Goal: Task Accomplishment & Management: Manage account settings

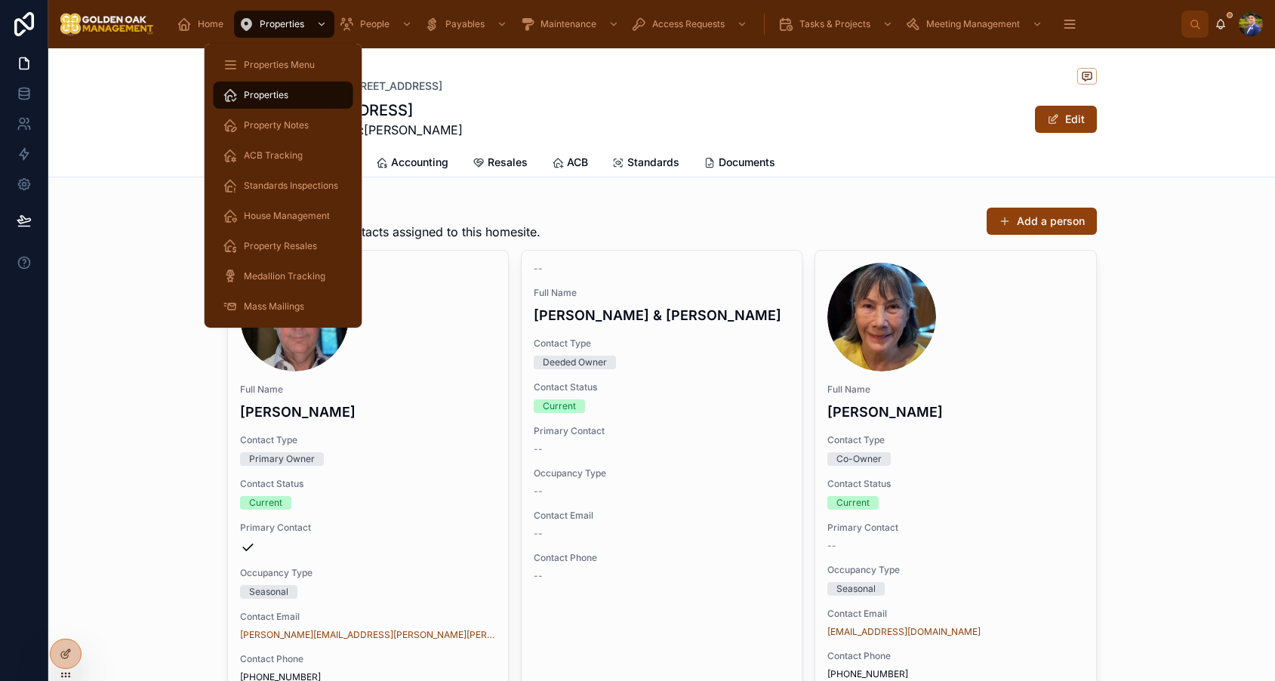
click at [307, 100] on div "Properties" at bounding box center [283, 95] width 121 height 24
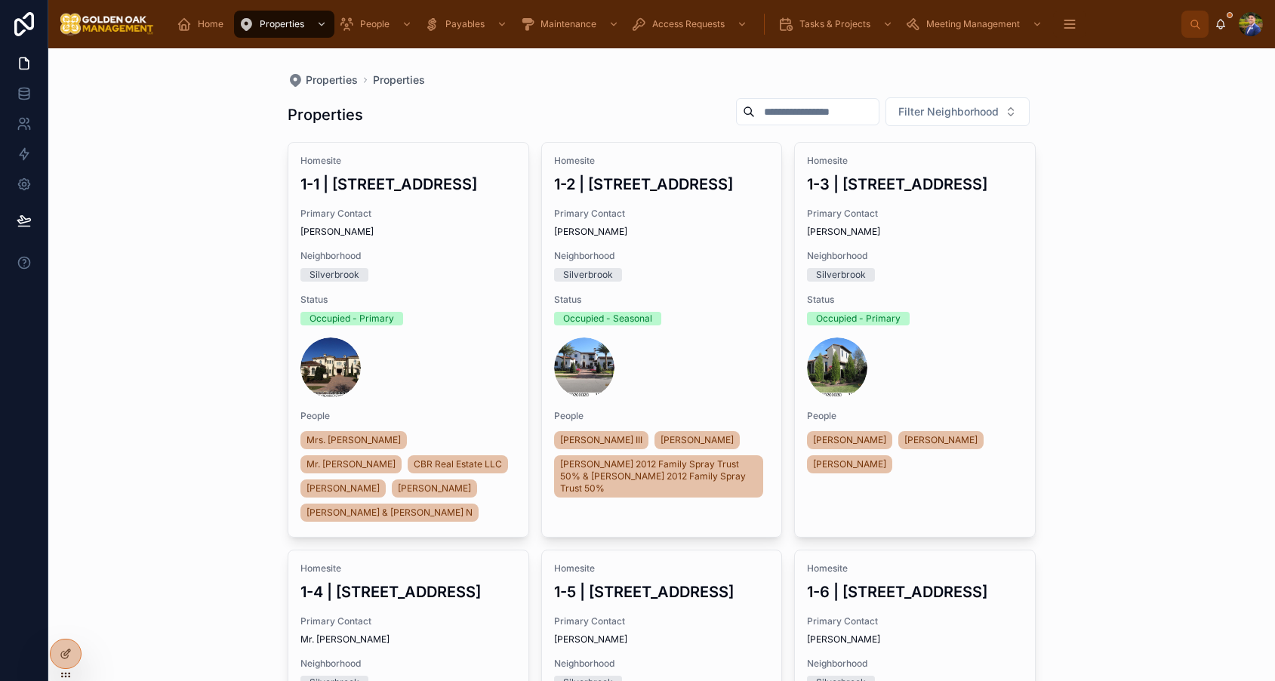
click at [815, 120] on input "text" at bounding box center [817, 111] width 124 height 21
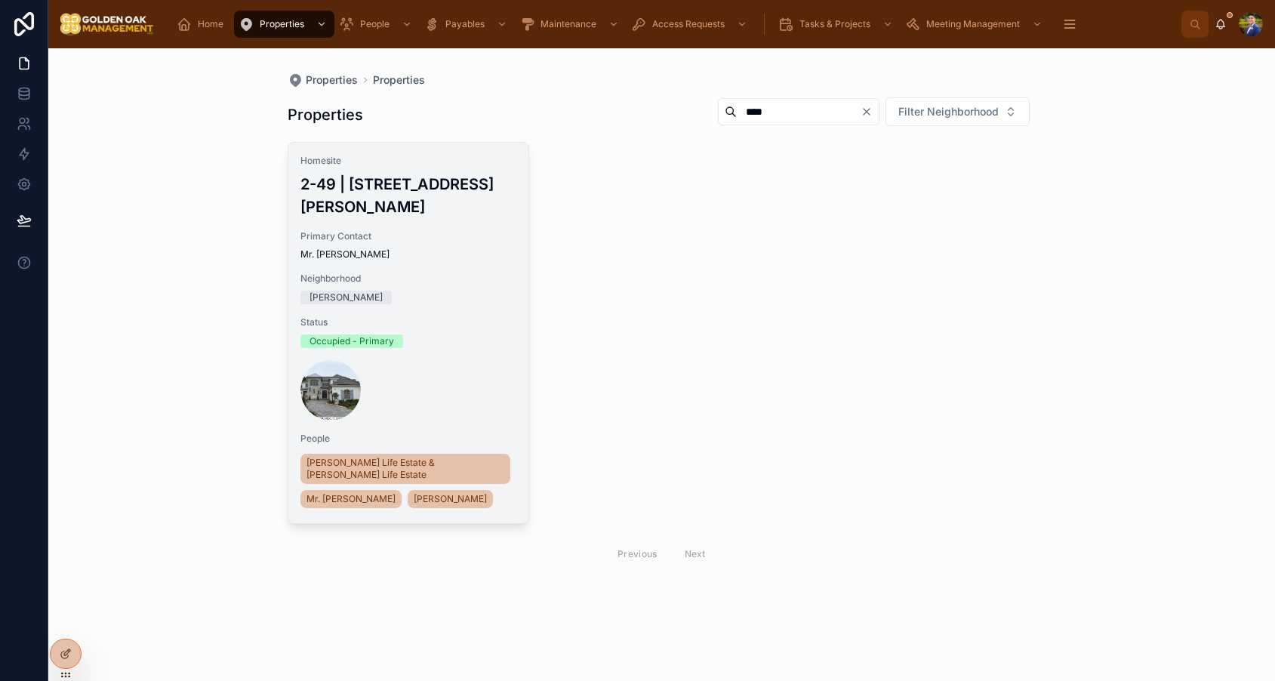
type input "****"
click at [468, 248] on span "Mr. [PERSON_NAME]" at bounding box center [408, 254] width 216 height 12
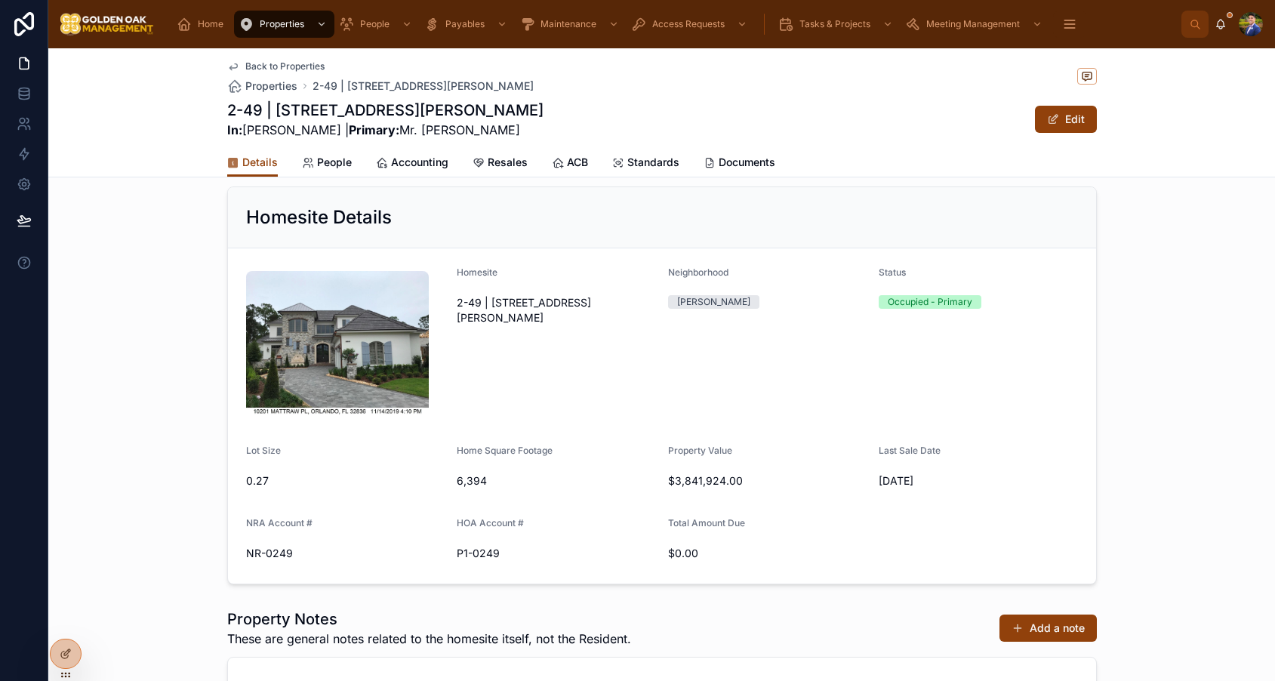
scroll to position [121, 0]
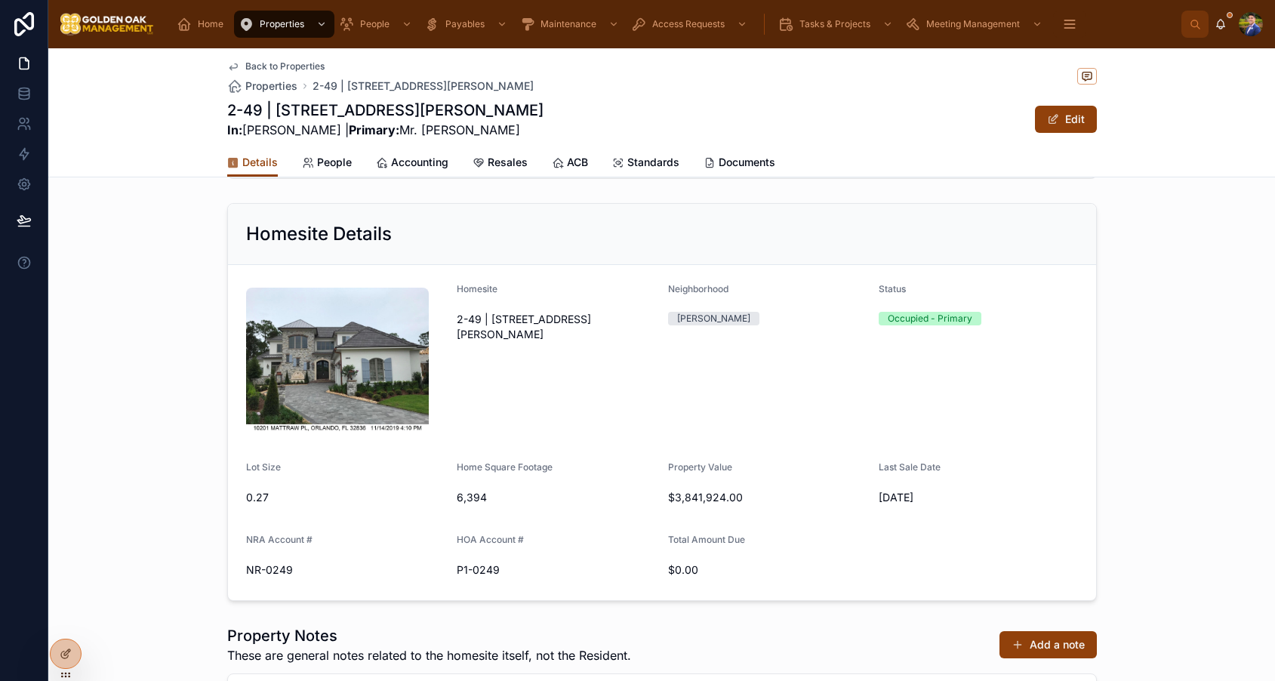
click at [408, 173] on link "Accounting" at bounding box center [412, 164] width 72 height 30
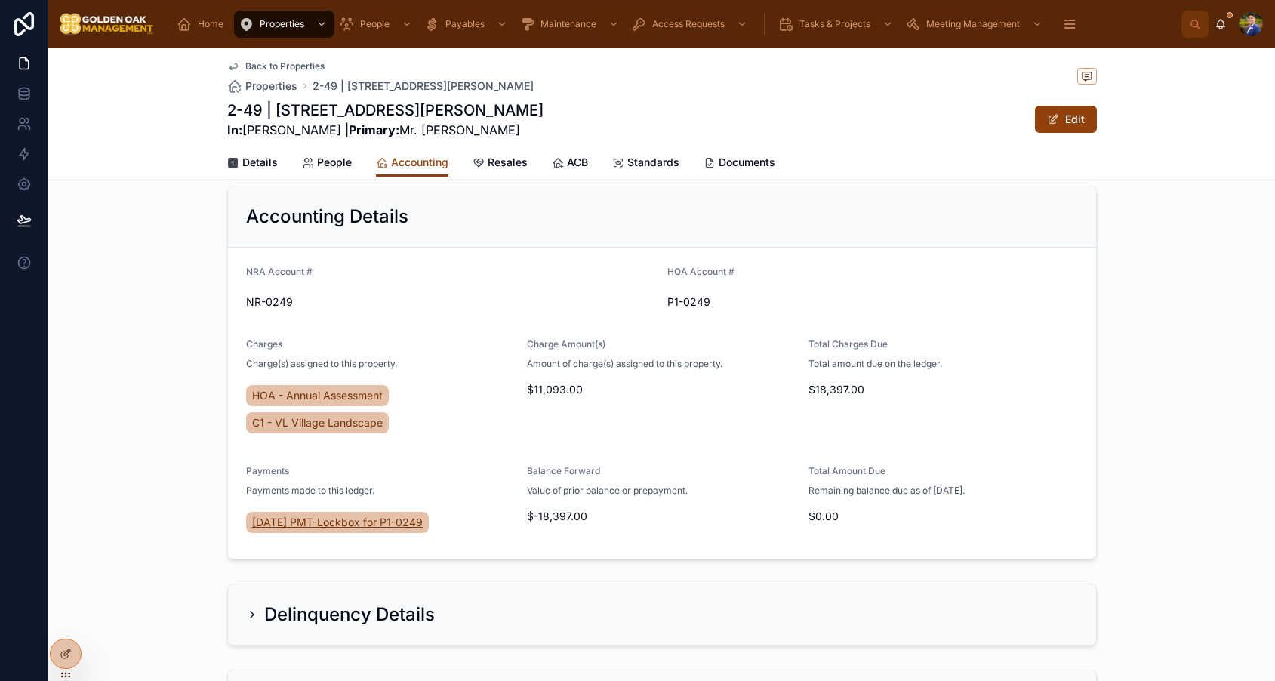
scroll to position [269, 0]
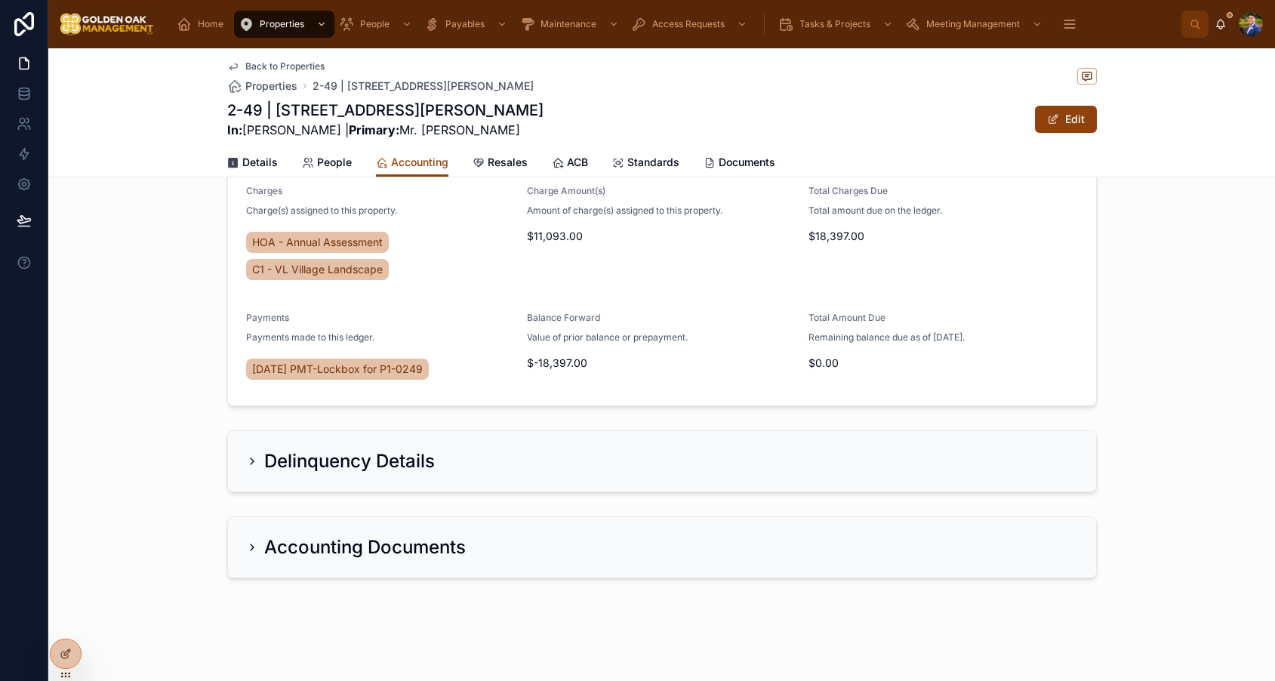
click at [357, 469] on h2 "Delinquency Details" at bounding box center [349, 461] width 171 height 24
click at [388, 552] on h2 "Accounting Documents" at bounding box center [364, 547] width 201 height 24
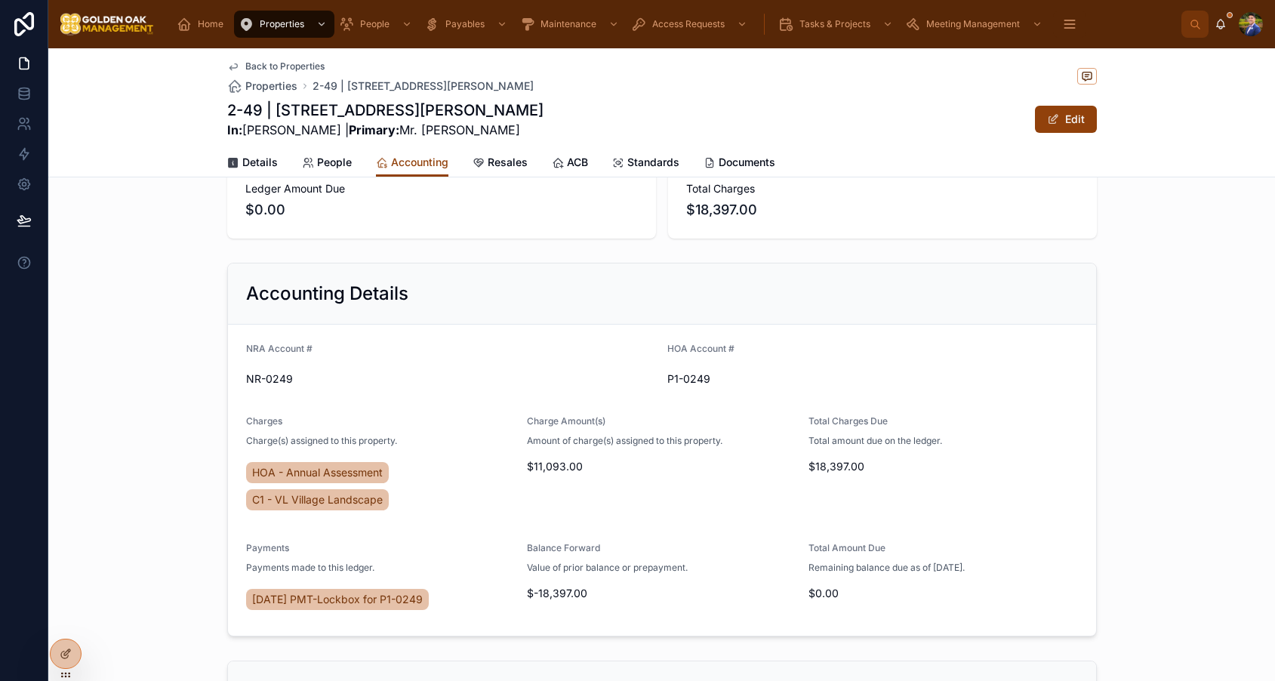
scroll to position [50, 0]
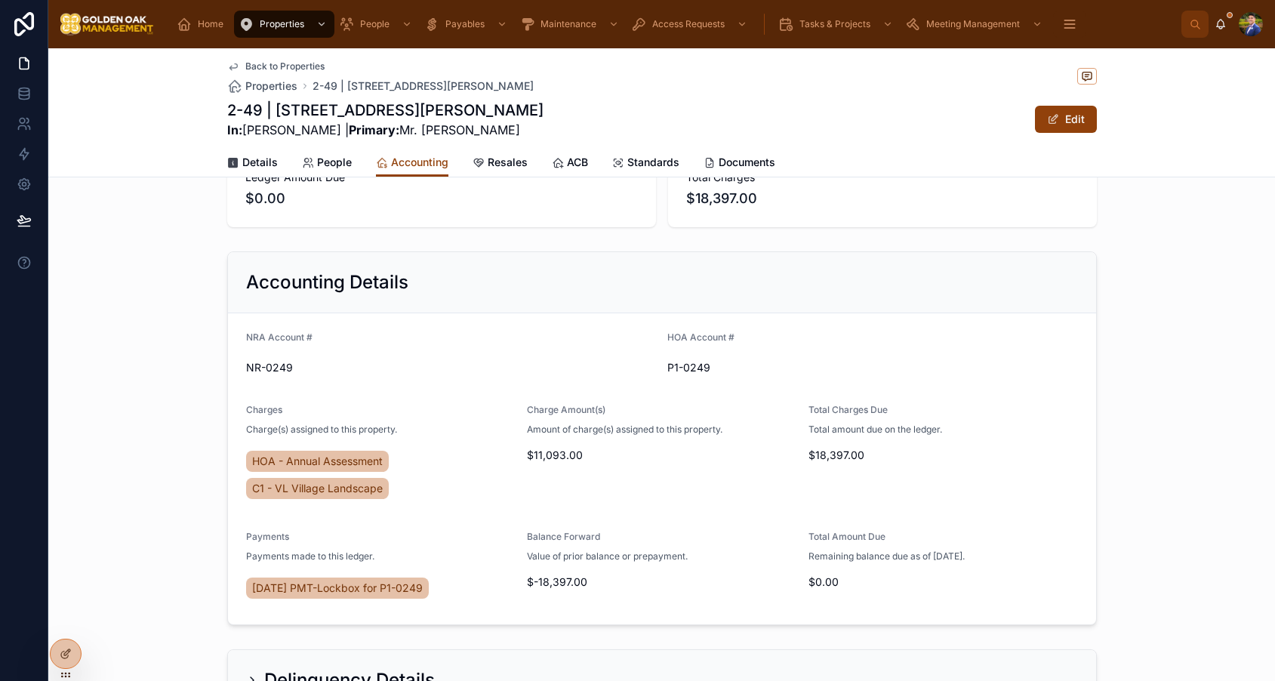
click at [411, 490] on div "HOA - Annual Assessment C1 - VL Village Landscape" at bounding box center [380, 474] width 269 height 54
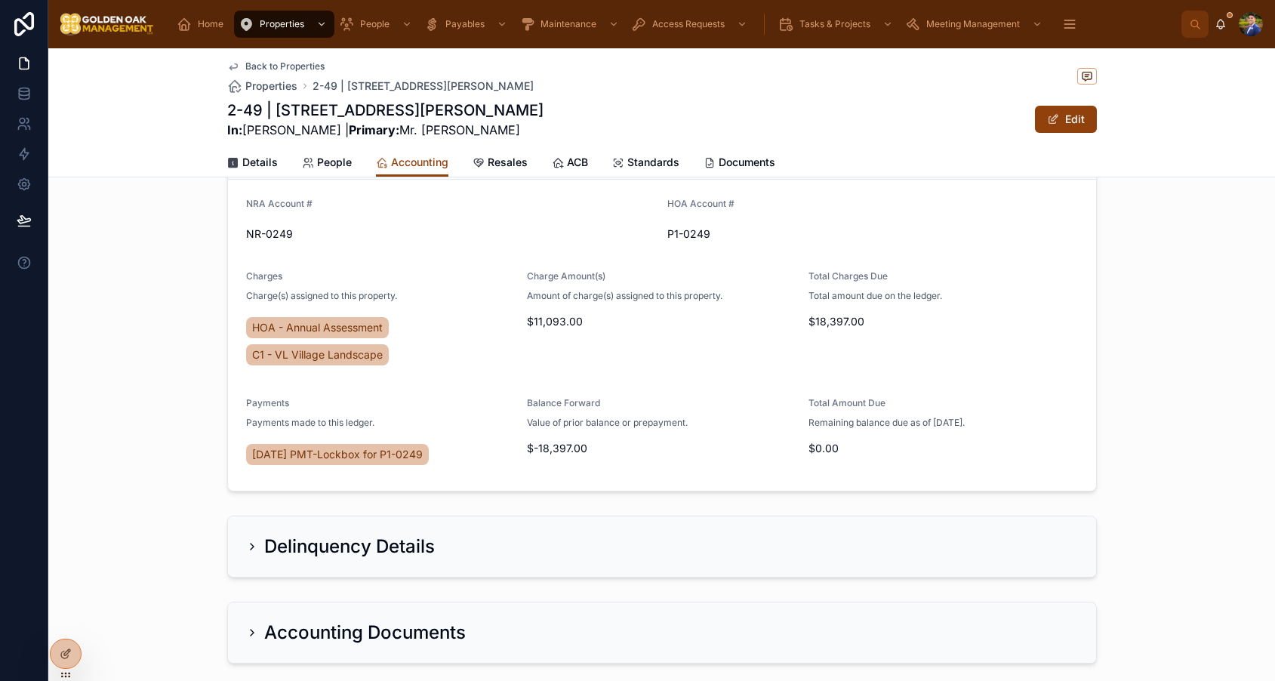
scroll to position [0, 0]
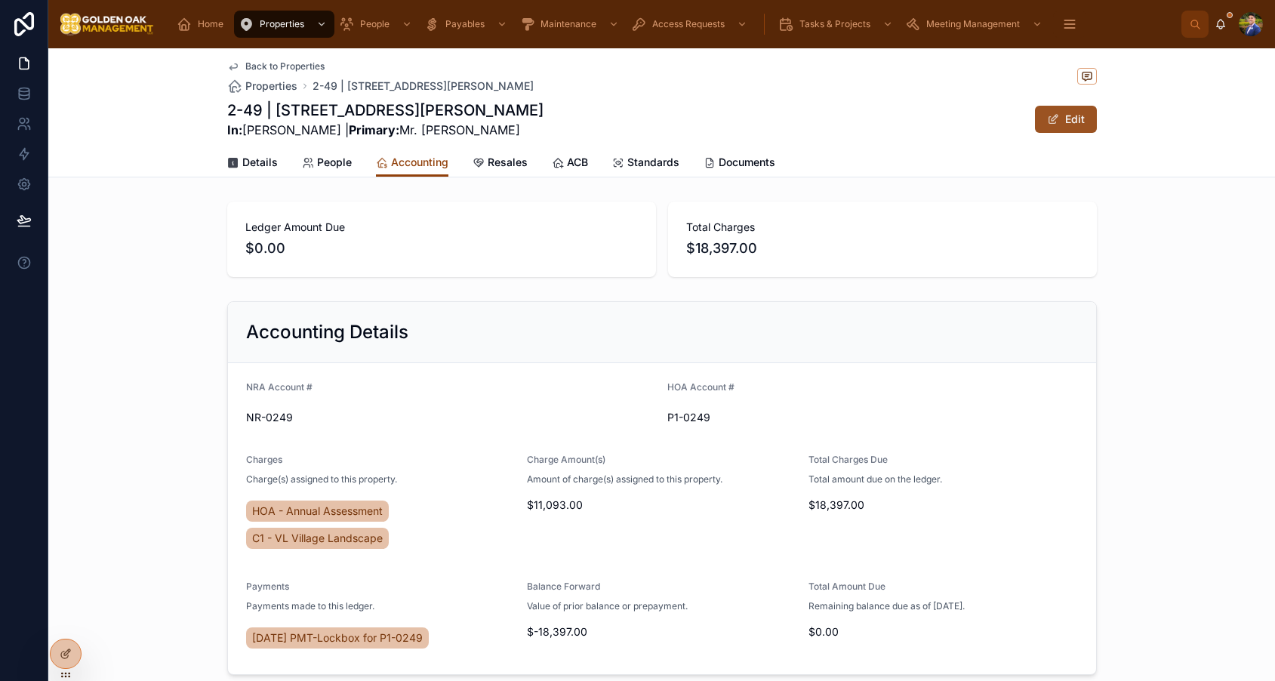
click at [1071, 118] on button "Edit" at bounding box center [1066, 119] width 62 height 27
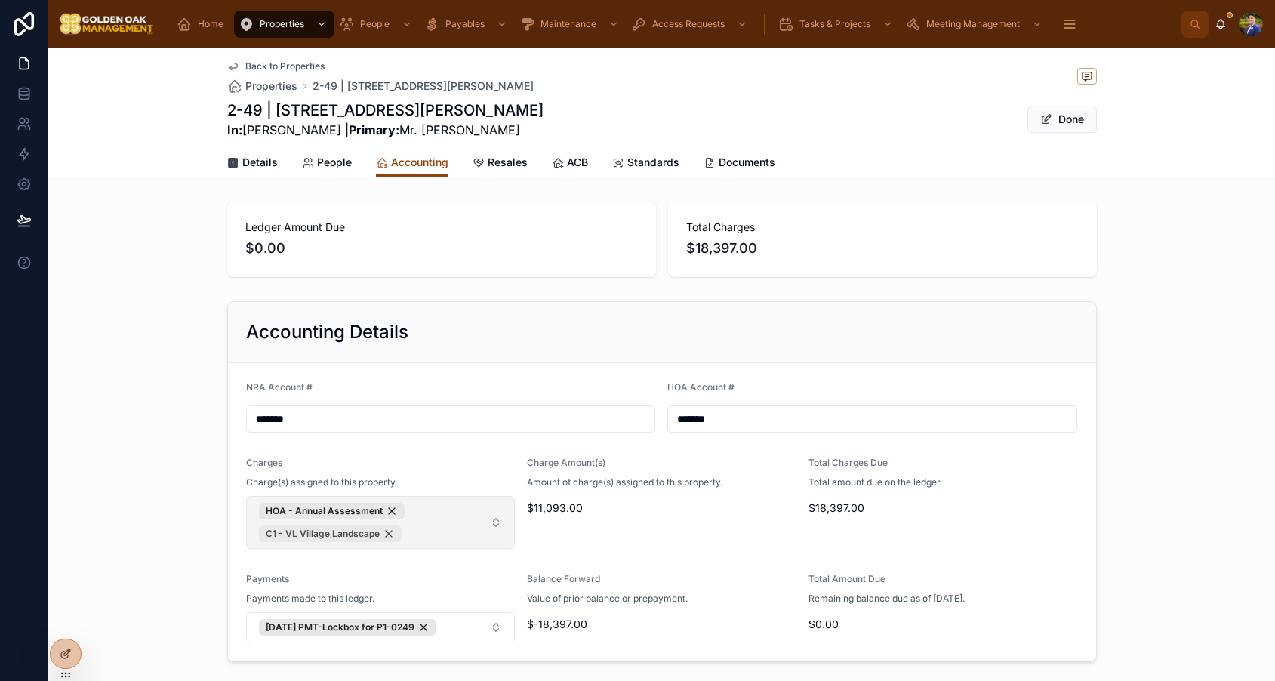
click at [389, 538] on div "C1 - VL Village Landscape" at bounding box center [330, 533] width 143 height 17
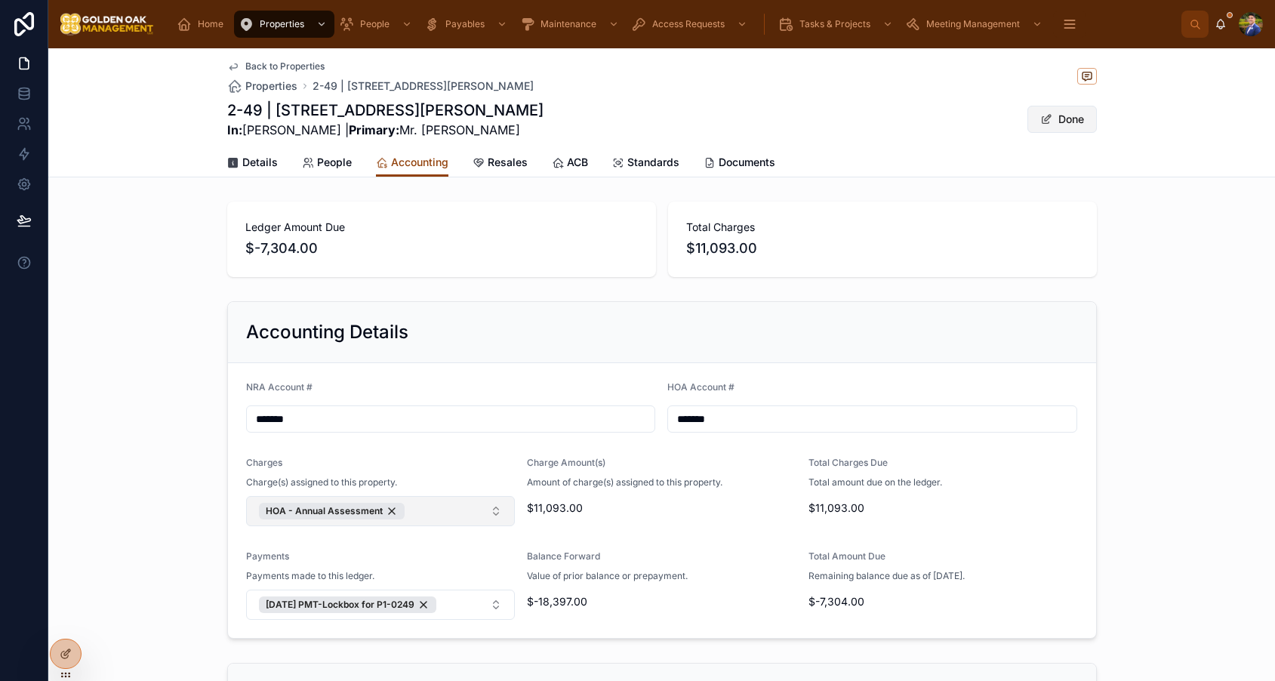
click at [1041, 115] on span at bounding box center [1046, 119] width 12 height 12
